Goal: Transaction & Acquisition: Purchase product/service

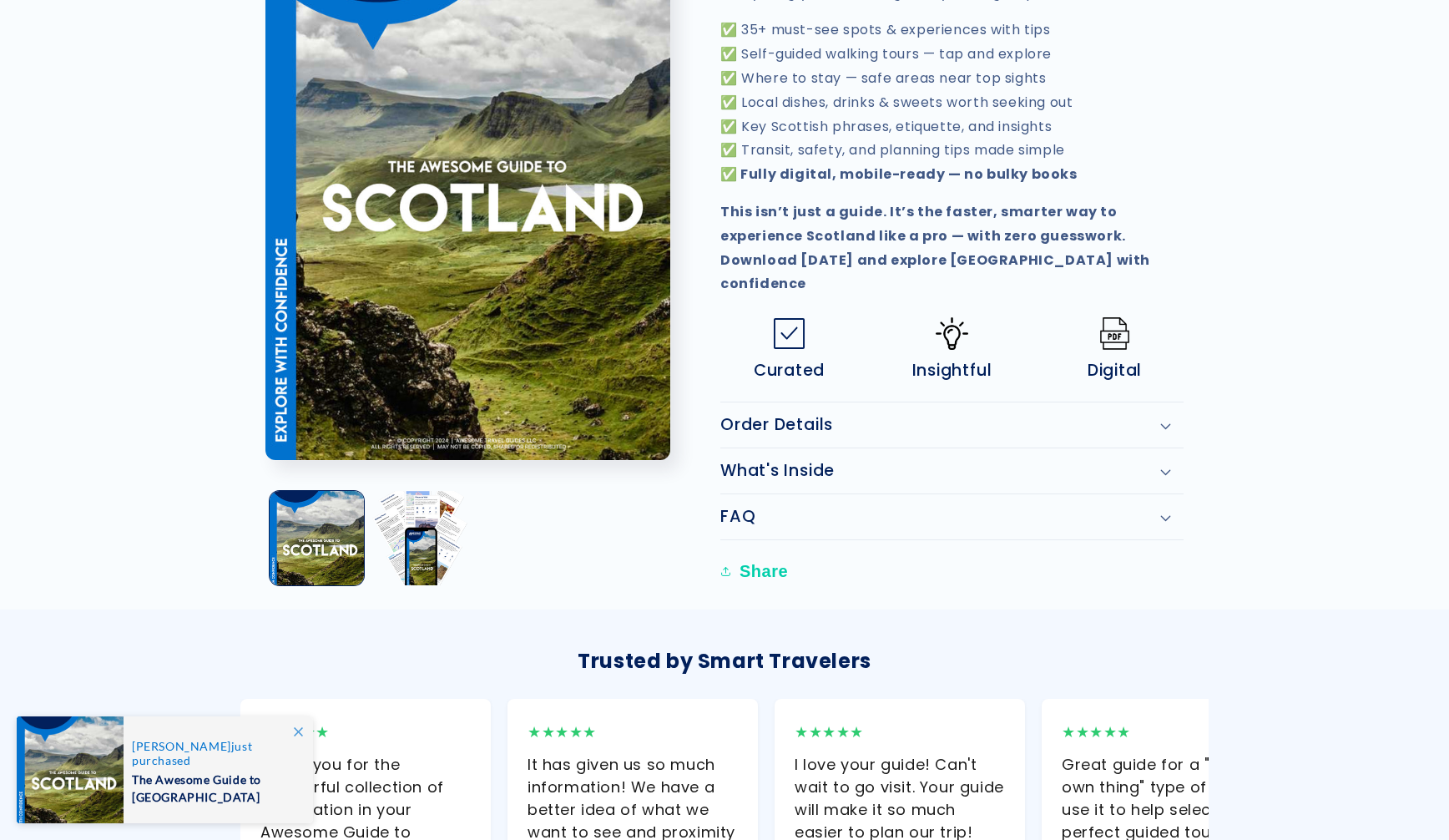
scroll to position [798, 0]
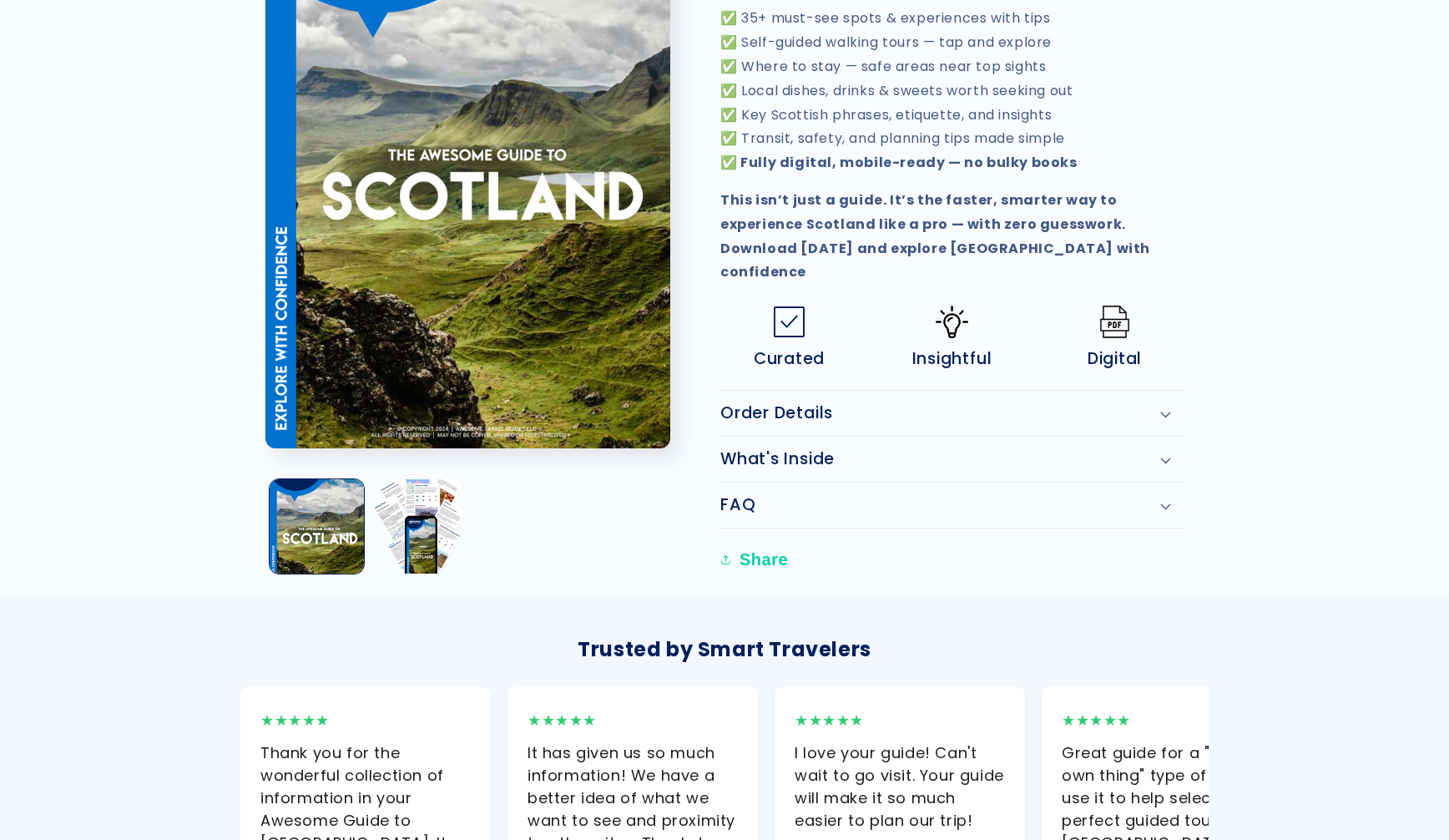
click at [1169, 403] on div "Order Details" at bounding box center [952, 412] width 463 height 20
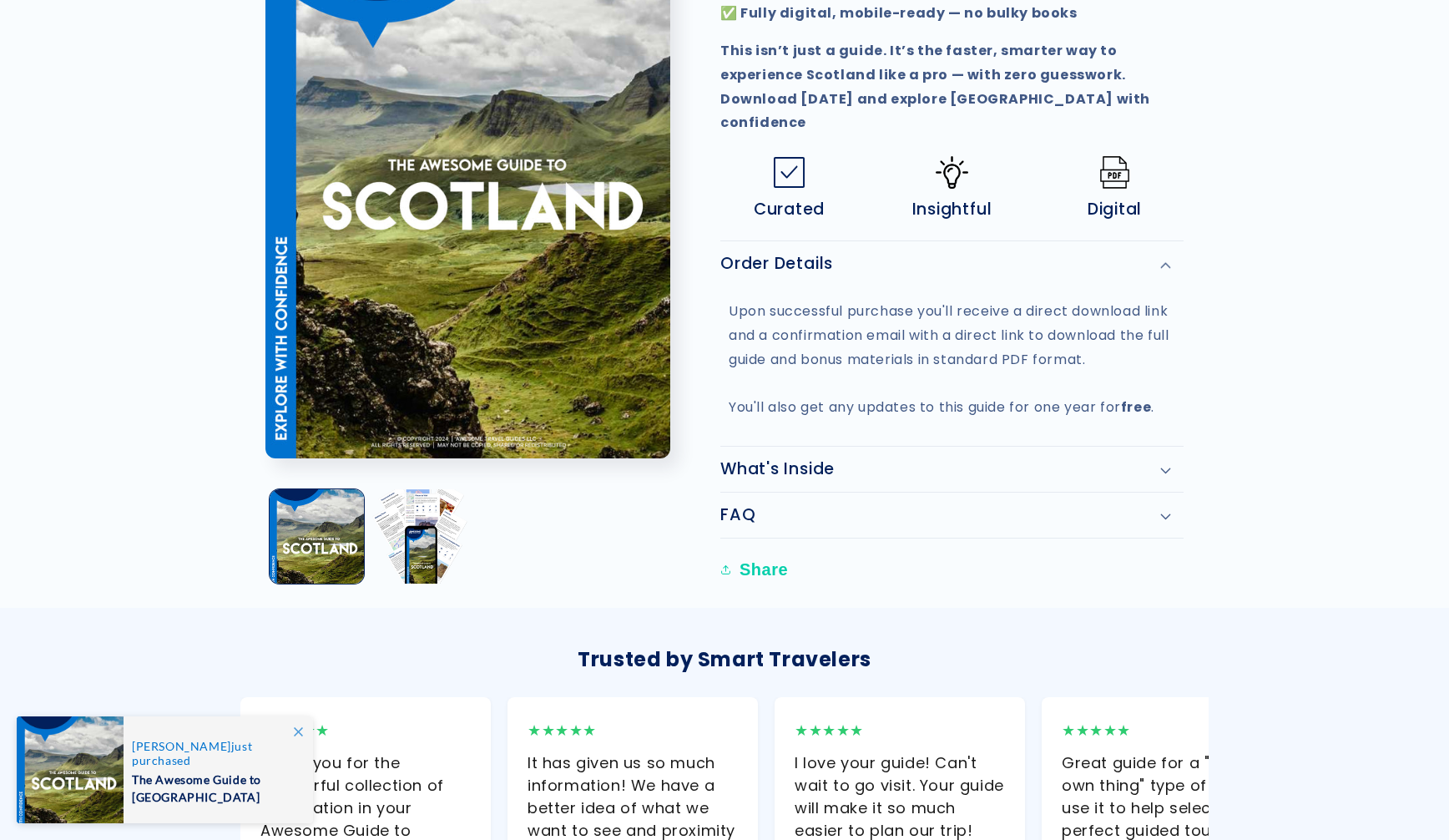
scroll to position [952, 0]
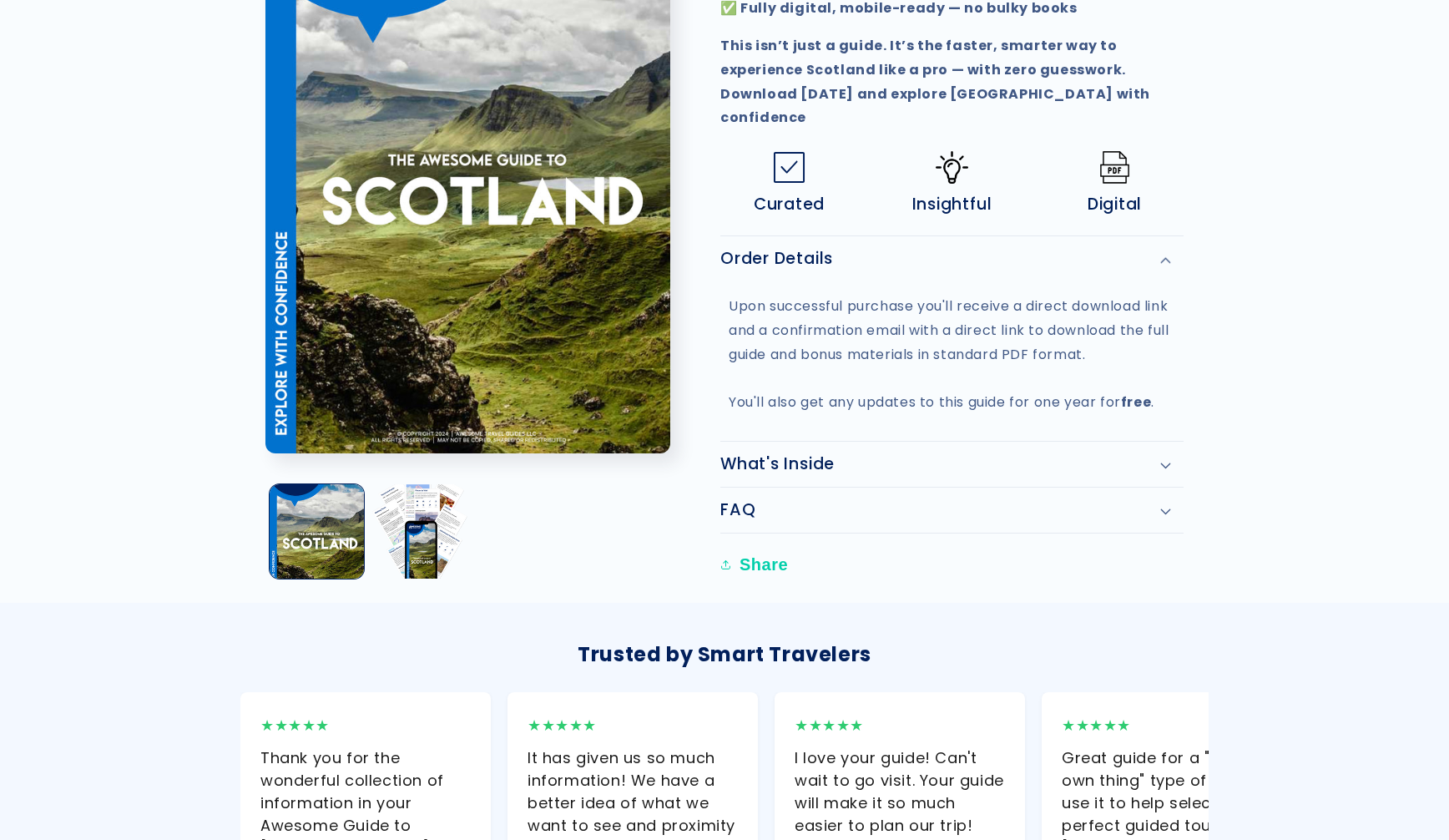
click at [1161, 462] on icon at bounding box center [1166, 465] width 11 height 7
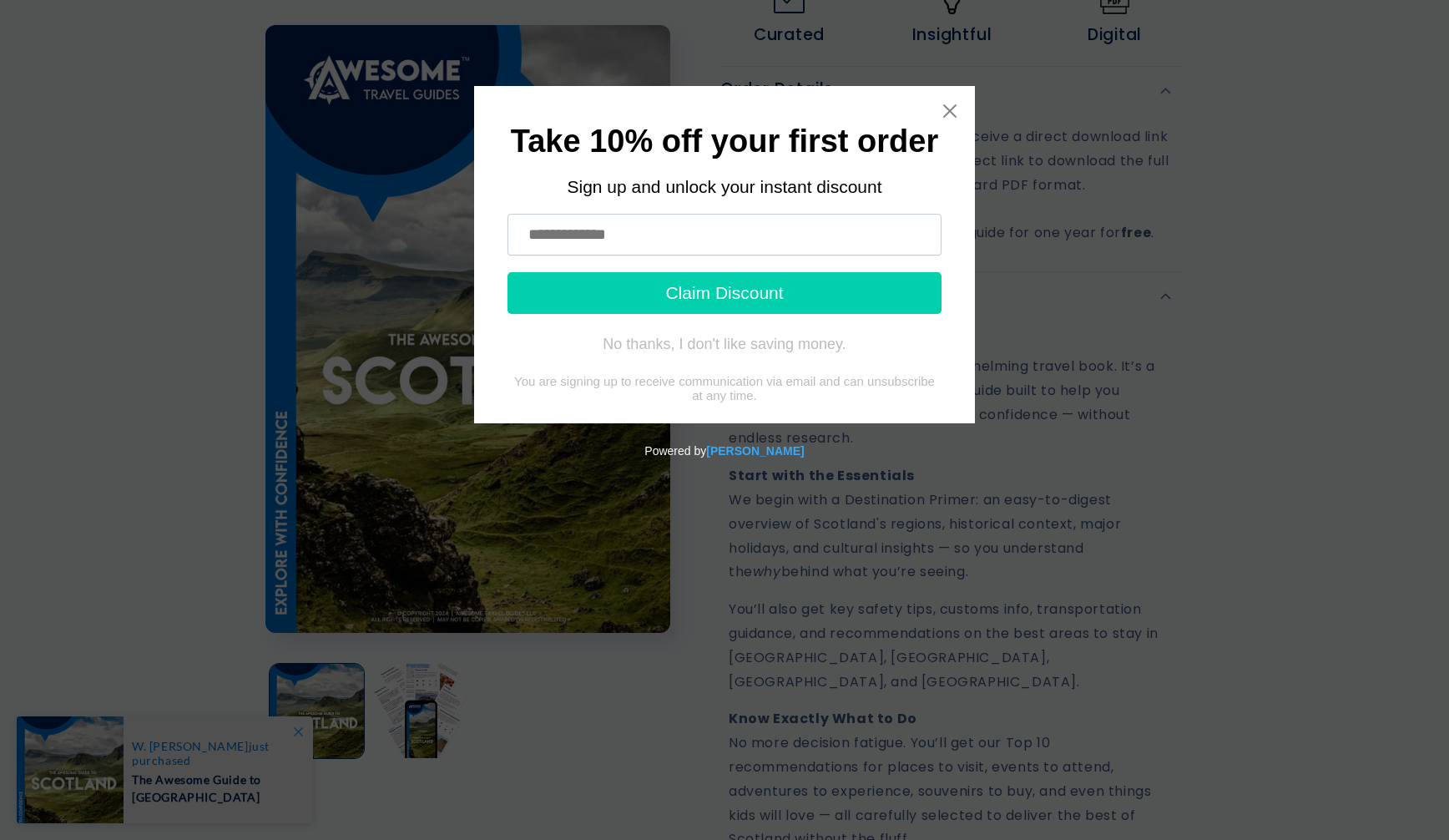
scroll to position [1123, 0]
click at [687, 236] on input "text" at bounding box center [724, 234] width 434 height 42
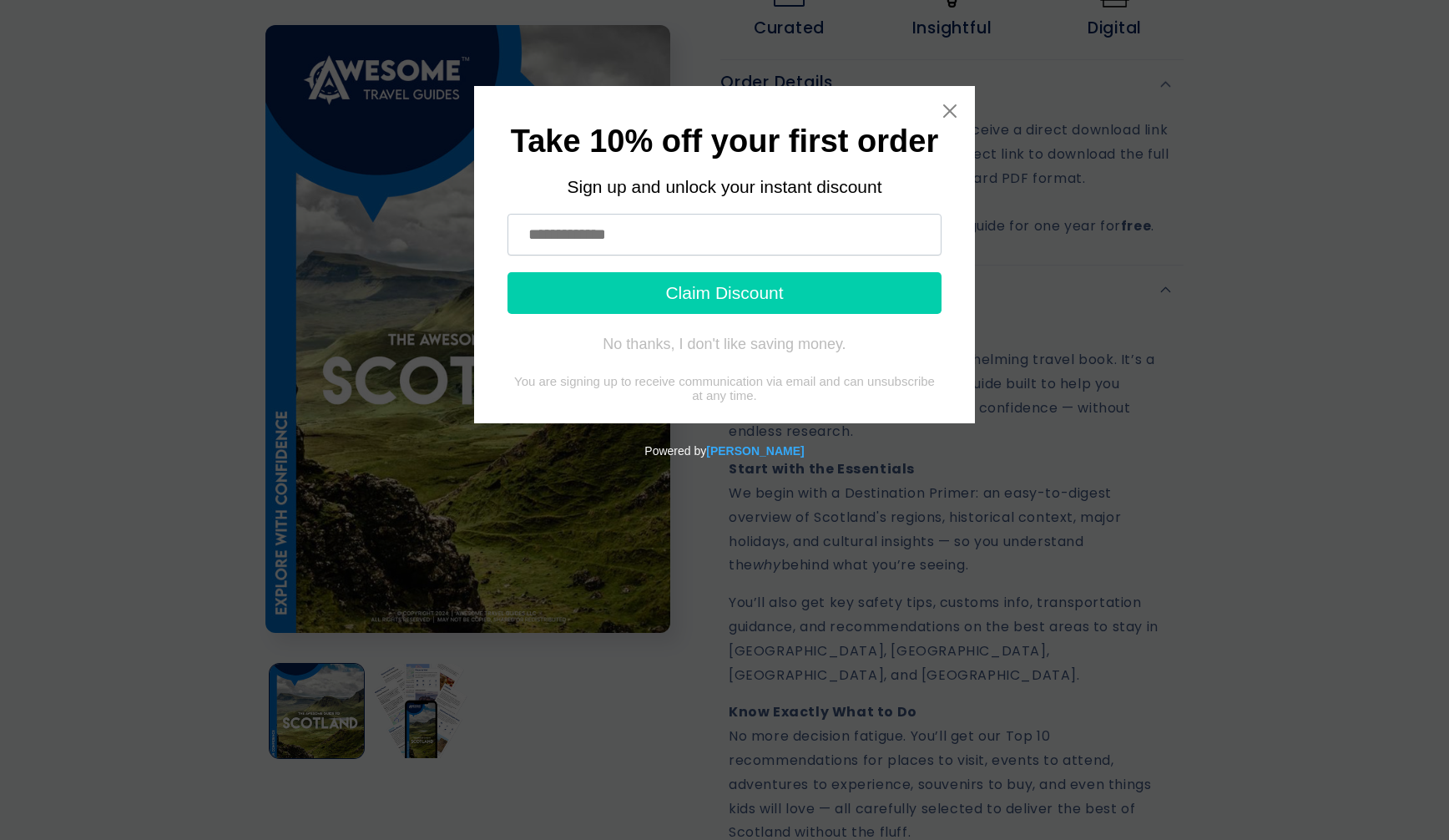
type input "**********"
click at [770, 291] on button "Claim Discount" at bounding box center [724, 292] width 434 height 42
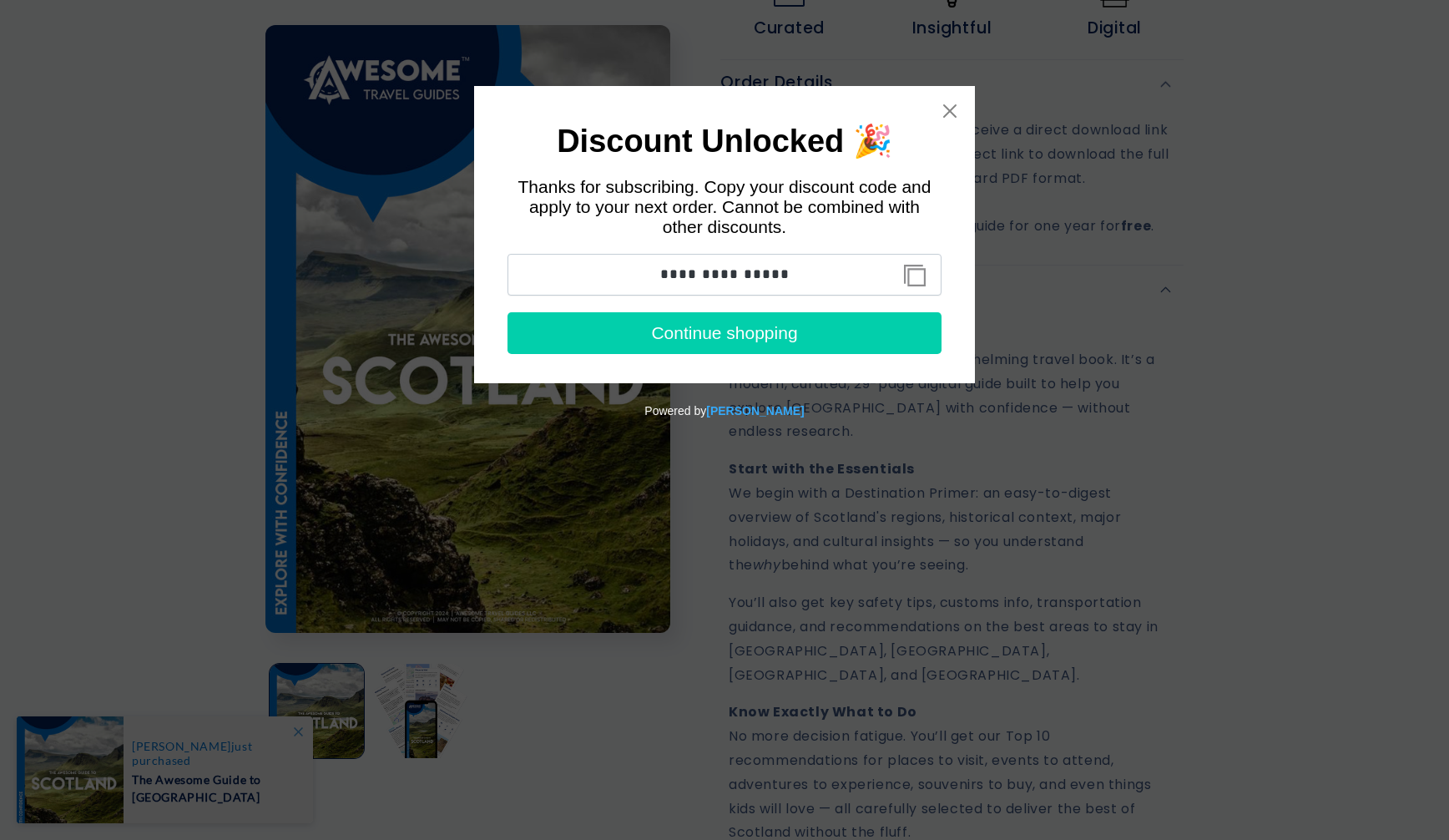
click at [916, 274] on button "Copy discount code to clipboard" at bounding box center [915, 275] width 38 height 33
click at [942, 111] on icon "Close widget" at bounding box center [949, 111] width 16 height 16
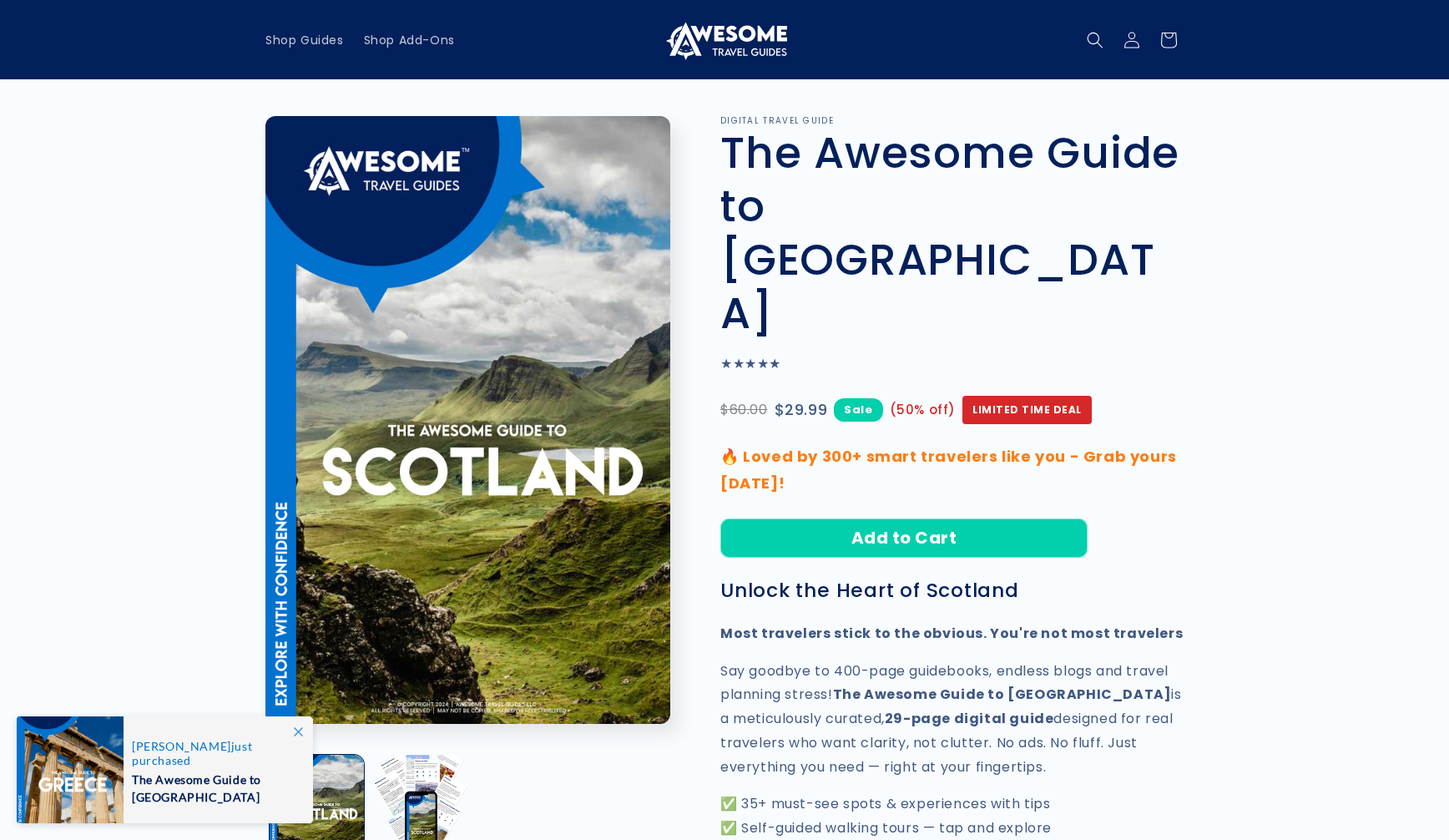
scroll to position [2, 0]
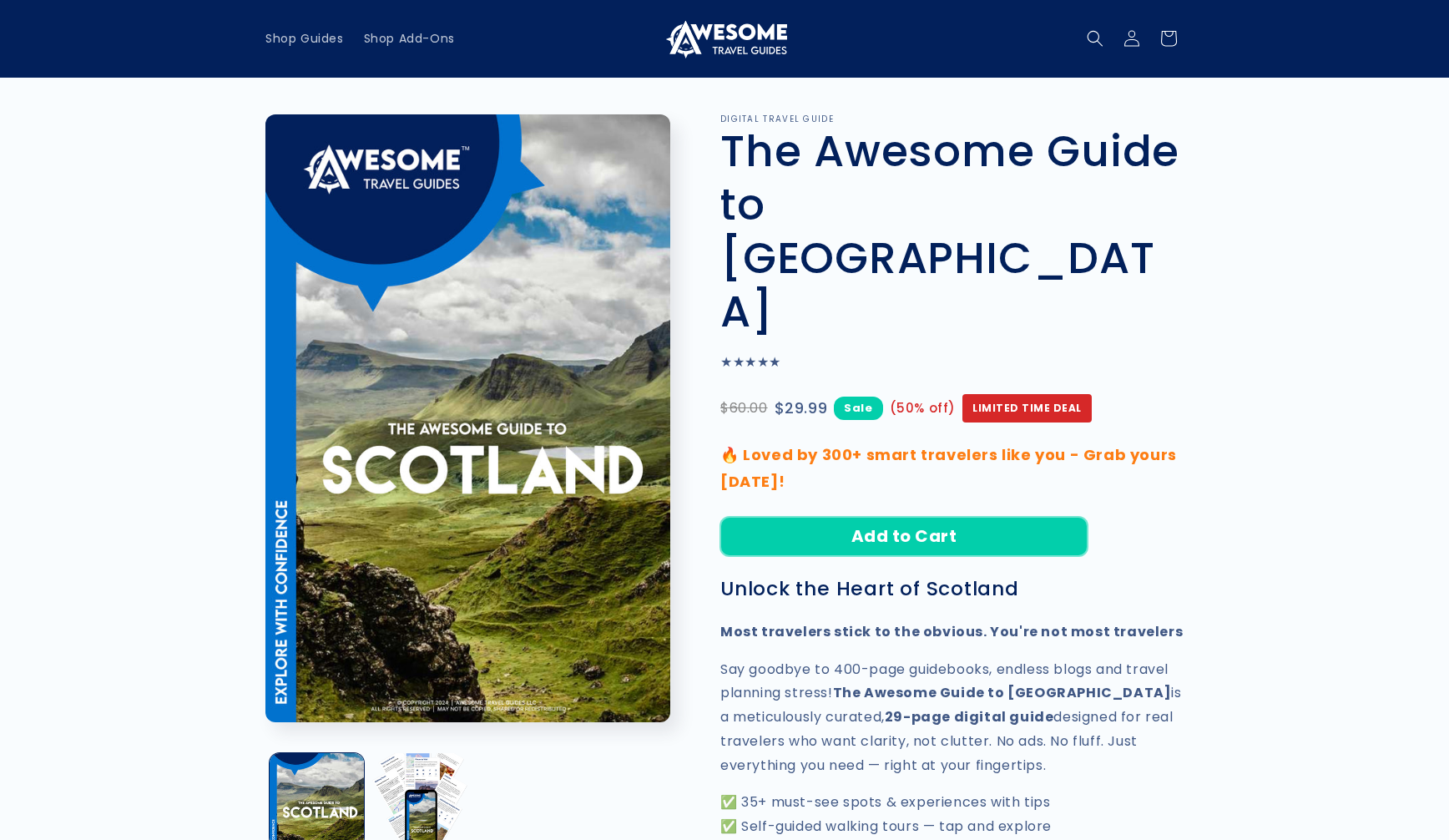
click at [965, 517] on button "Add to Cart" at bounding box center [904, 537] width 367 height 39
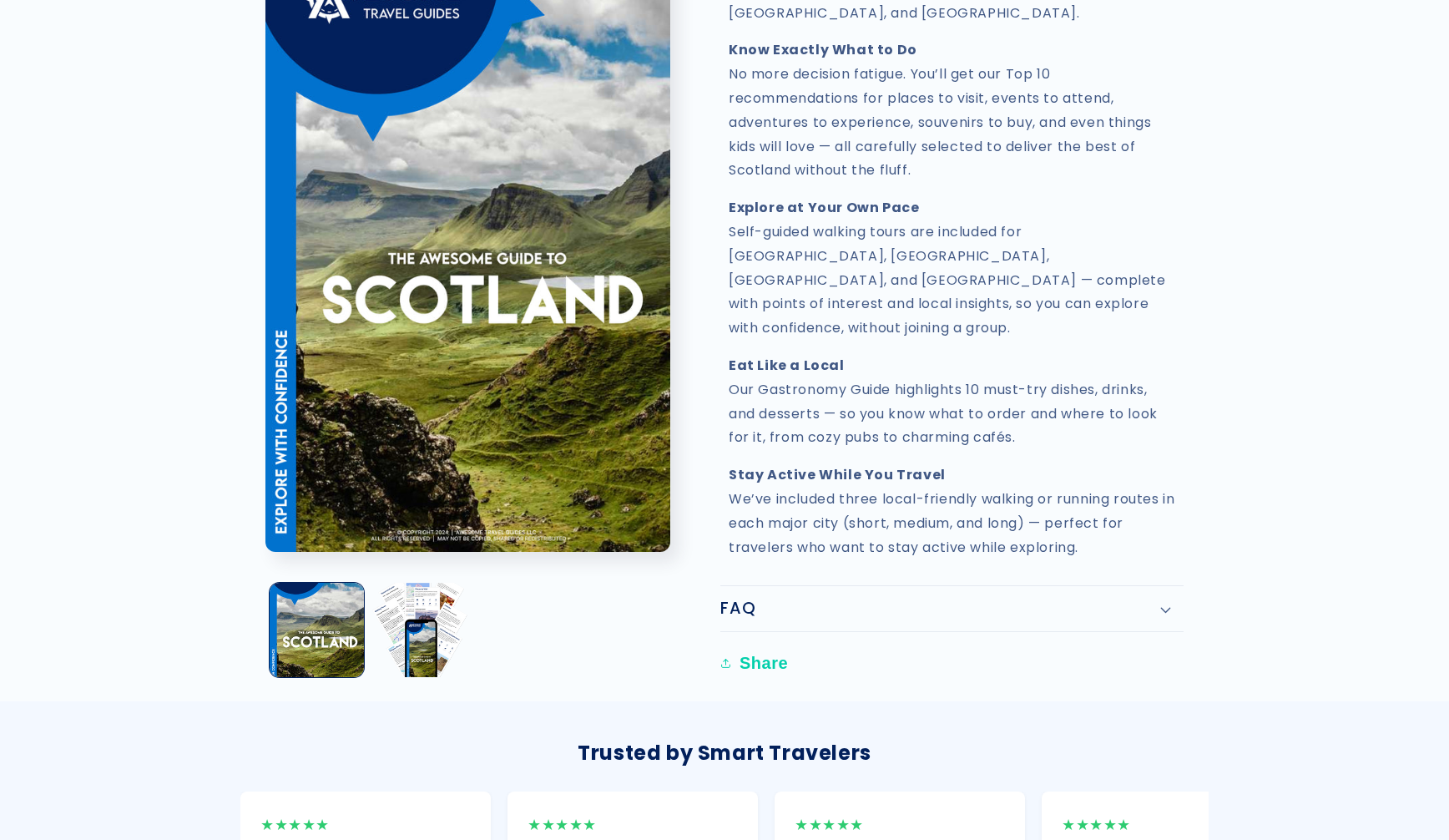
scroll to position [1794, 0]
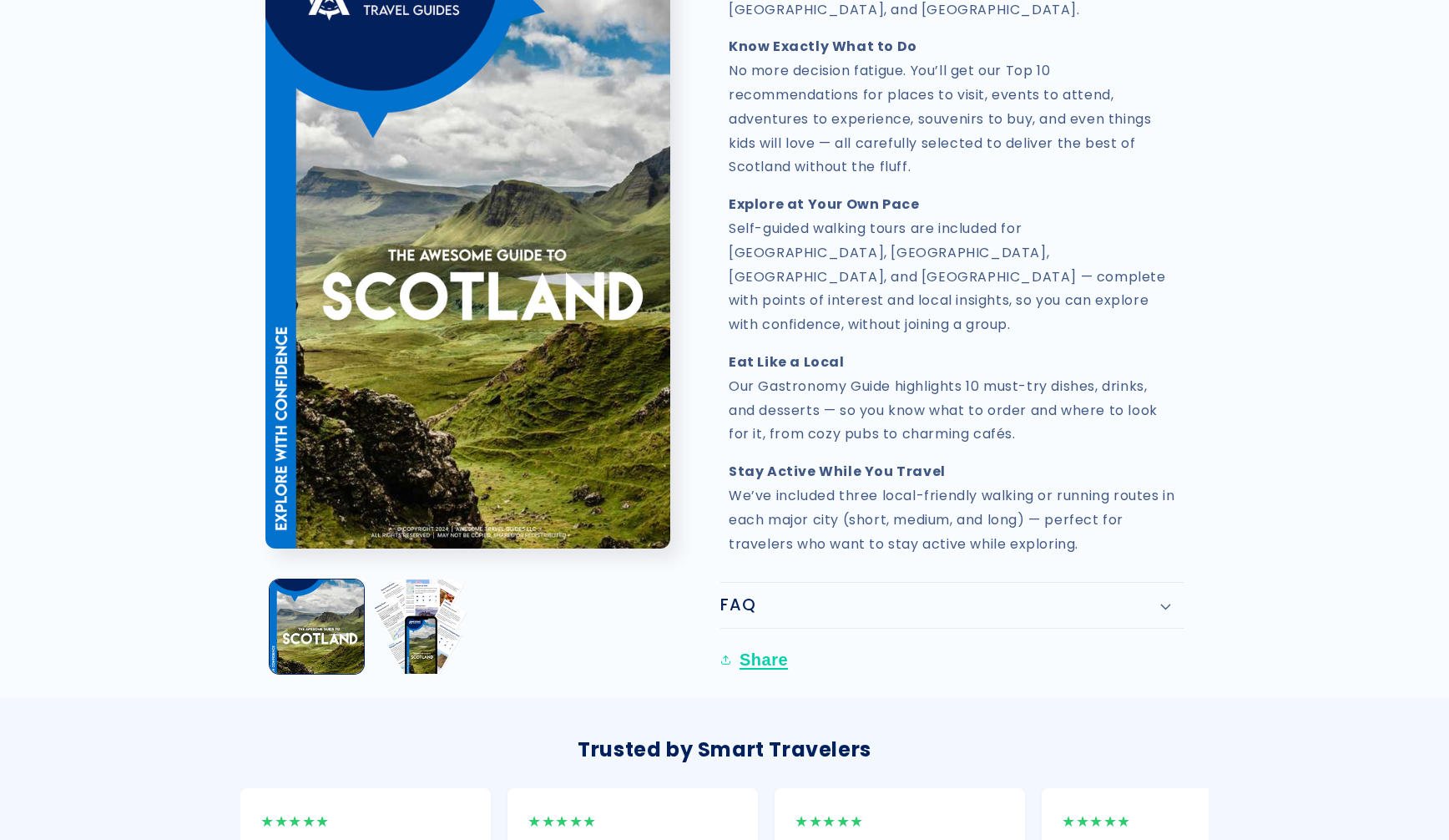
click at [750, 641] on button "Share" at bounding box center [756, 659] width 73 height 37
click at [772, 641] on button "Share" at bounding box center [756, 659] width 73 height 37
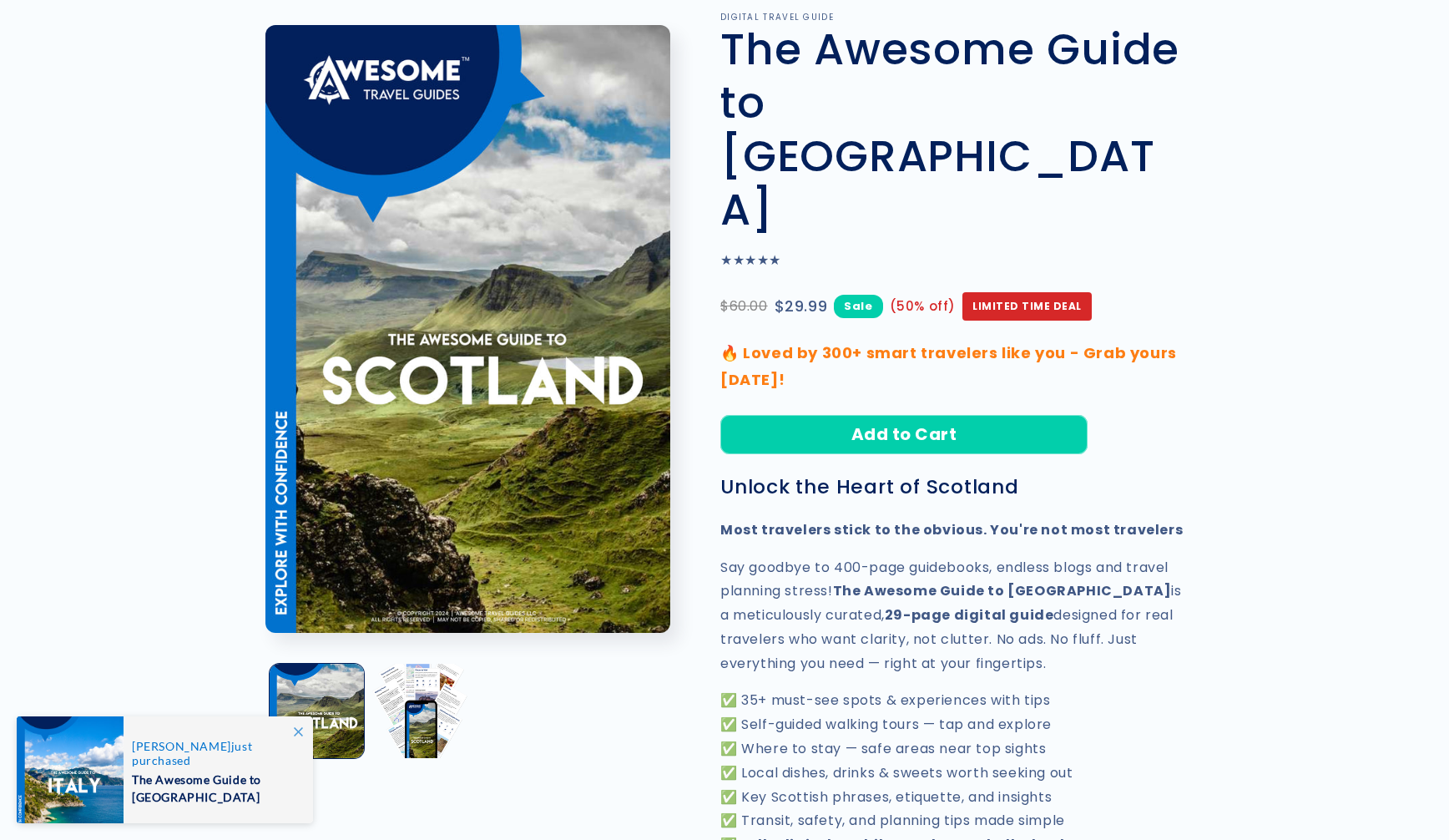
scroll to position [121, 0]
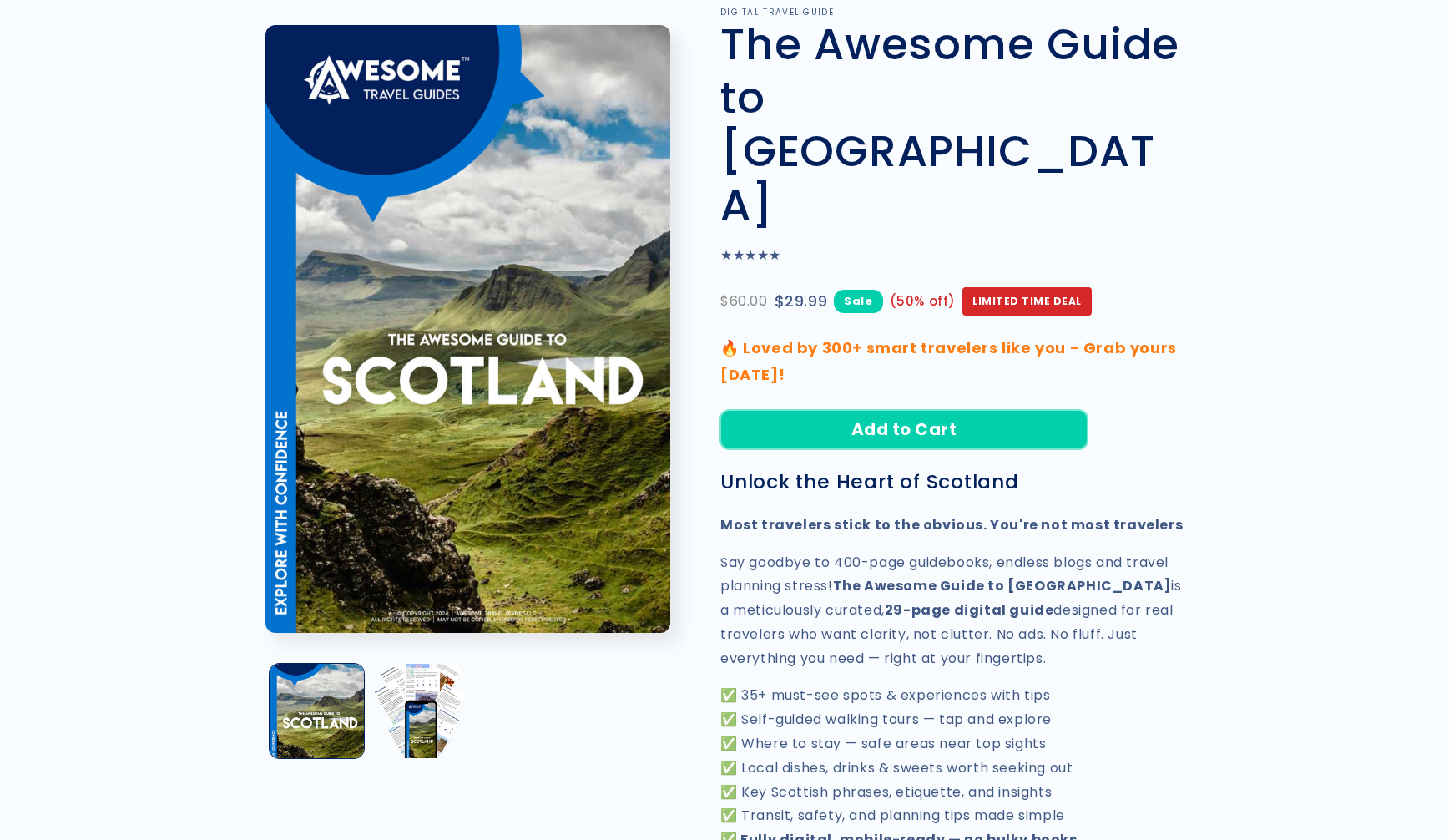
click at [936, 410] on button "Add to Cart" at bounding box center [904, 429] width 367 height 39
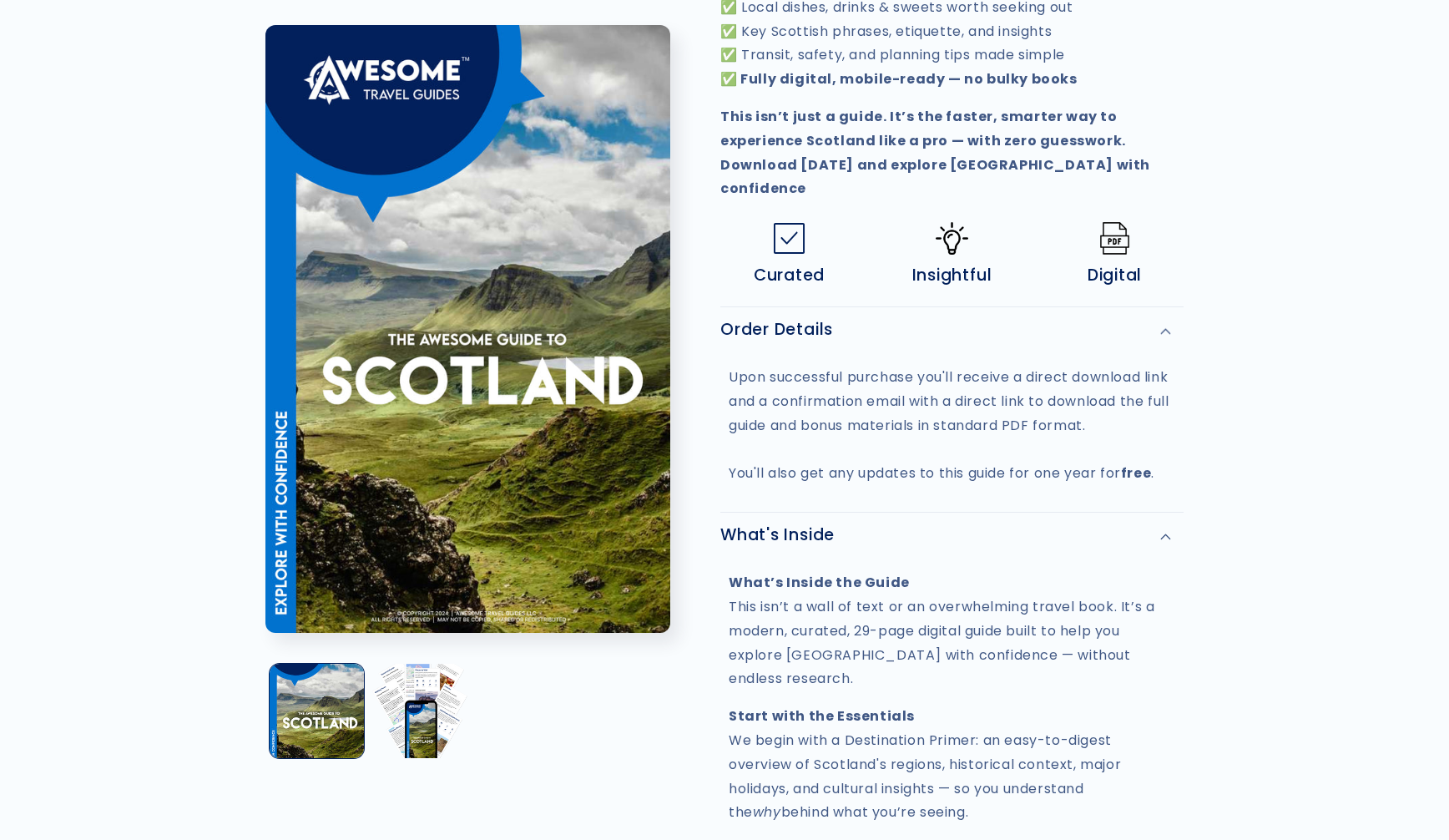
scroll to position [0, 0]
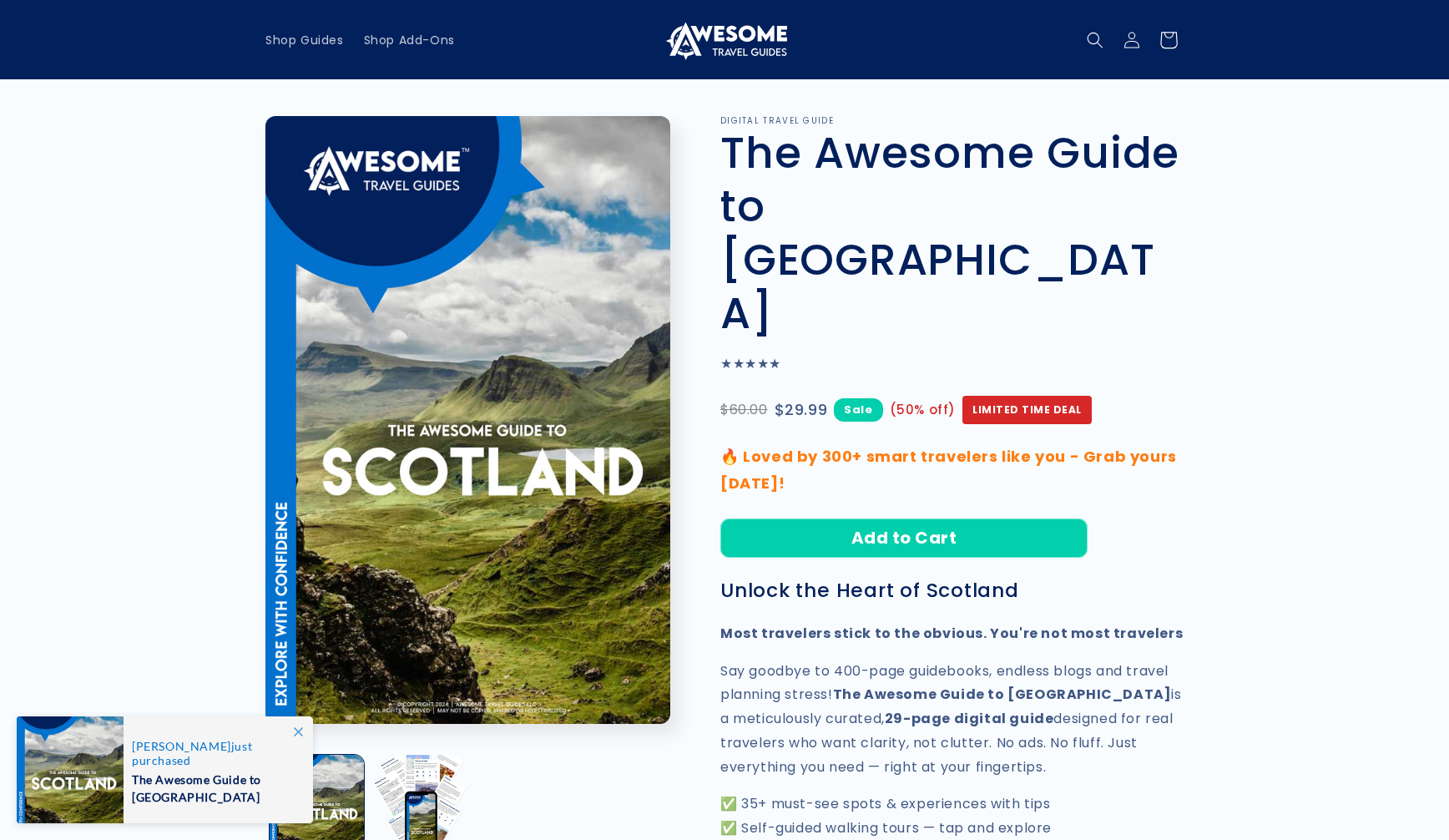
click at [1177, 36] on icon at bounding box center [1169, 39] width 39 height 39
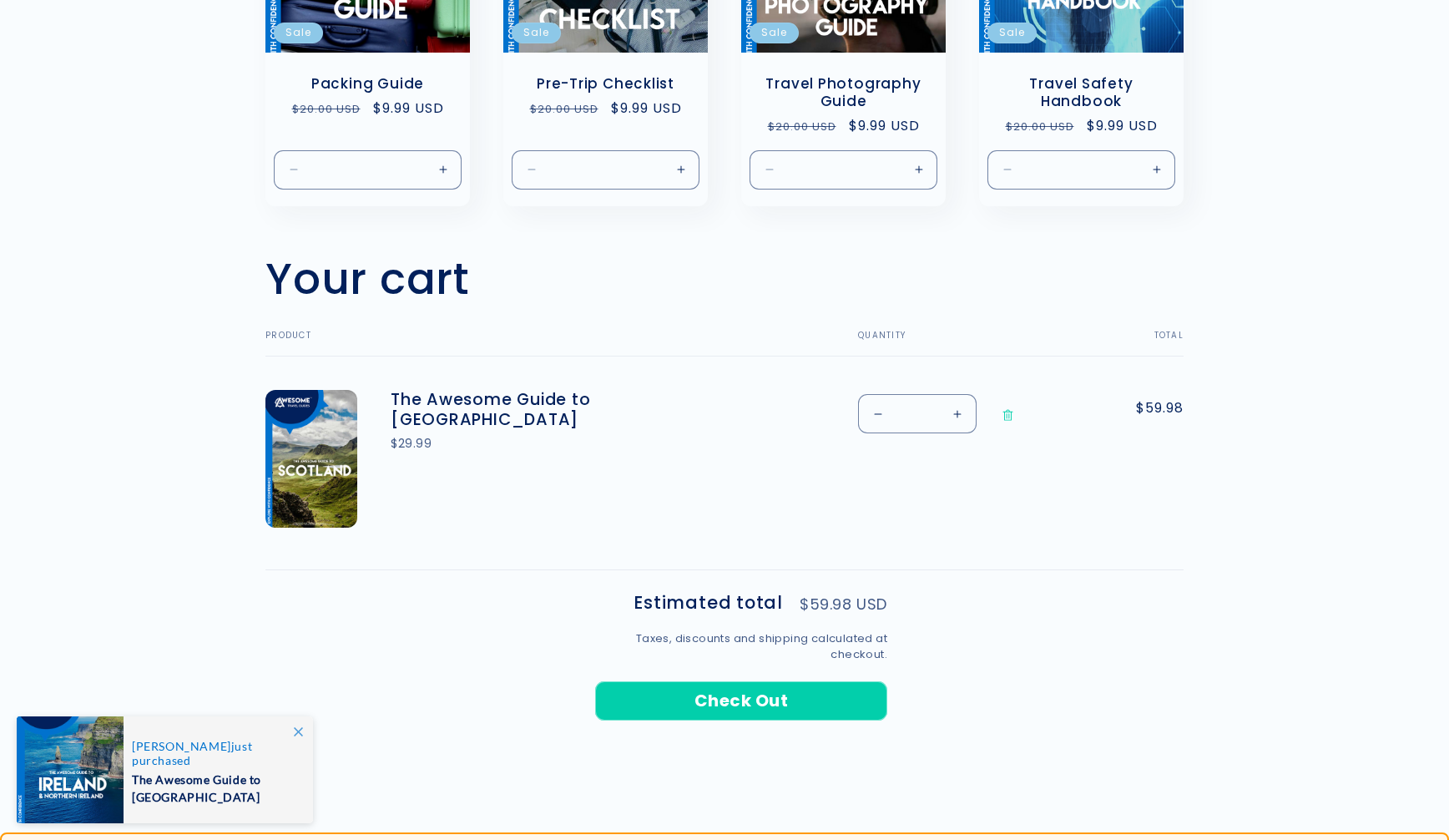
scroll to position [339, 0]
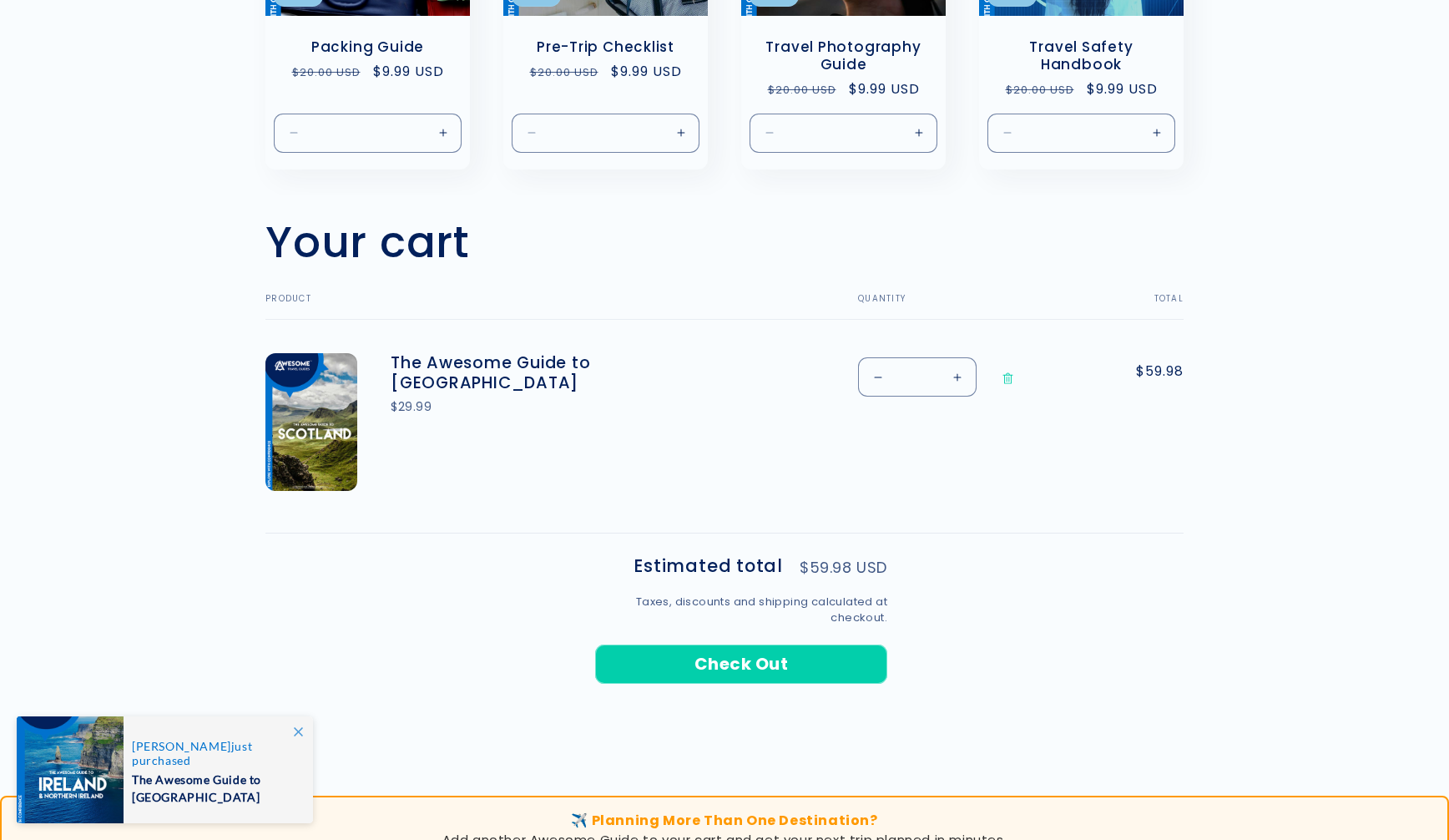
click at [877, 377] on button "Decrease quantity for The Awesome Guide to Scotland" at bounding box center [878, 377] width 38 height 39
type input "*"
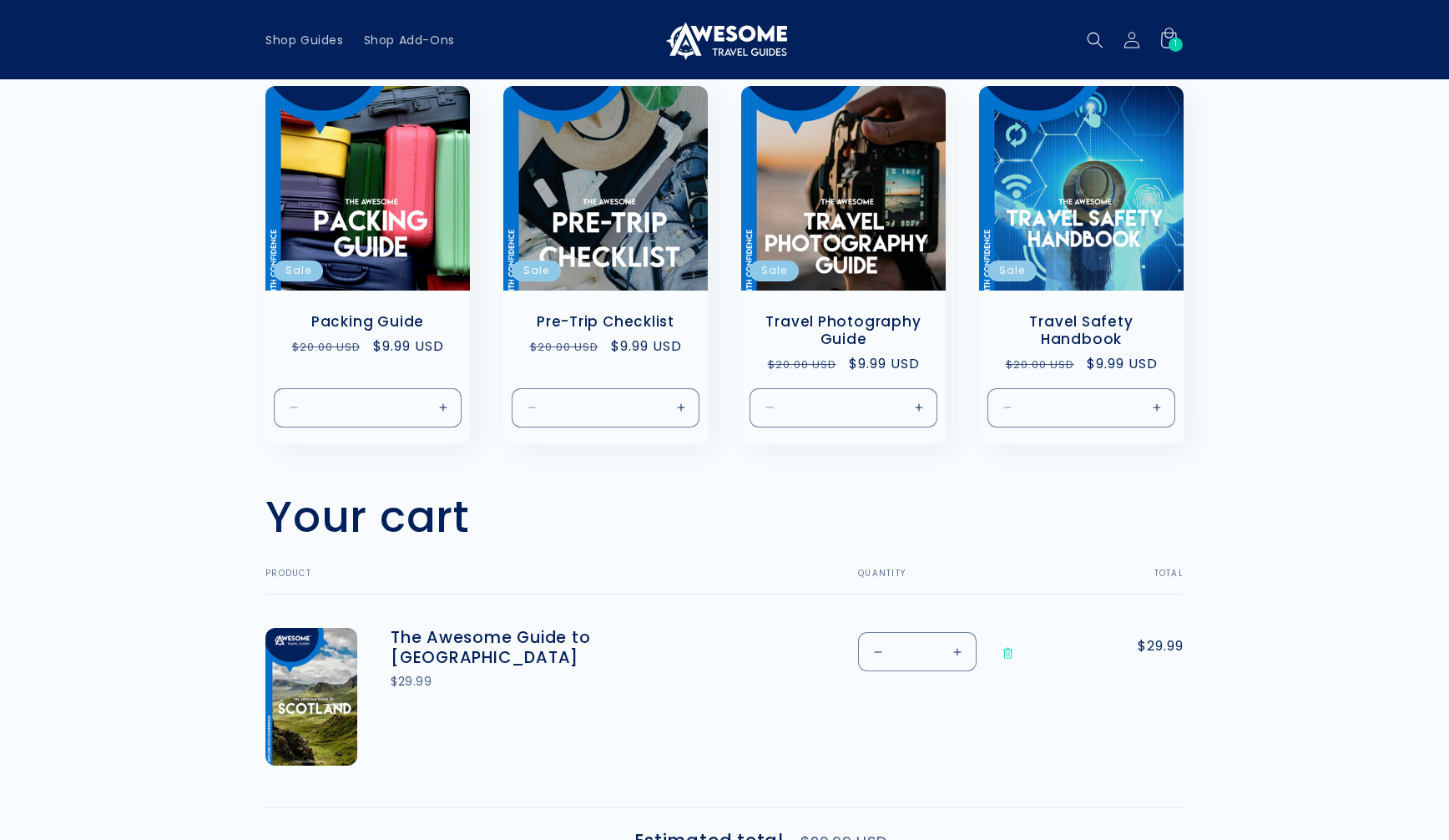
scroll to position [0, 0]
